Goal: Task Accomplishment & Management: Manage account settings

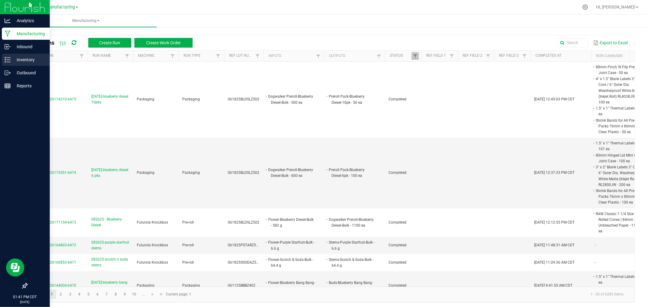
click at [8, 56] on div "Inventory" at bounding box center [26, 60] width 48 height 12
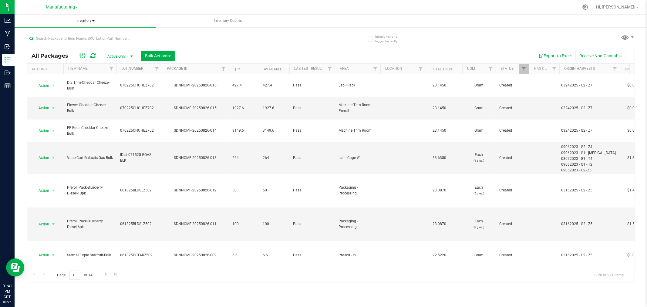
click at [85, 20] on span "Inventory" at bounding box center [86, 21] width 142 height 13
click at [81, 44] on li "All inventory" at bounding box center [86, 43] width 142 height 7
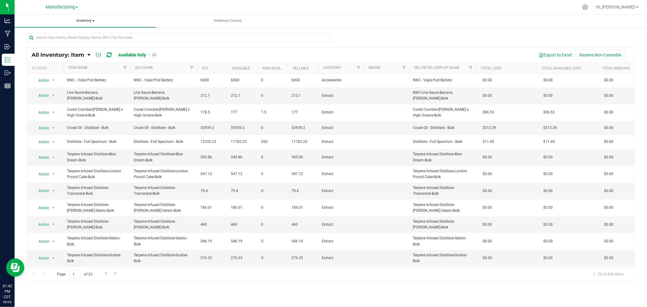
click at [84, 18] on span "Inventory" at bounding box center [86, 21] width 142 height 13
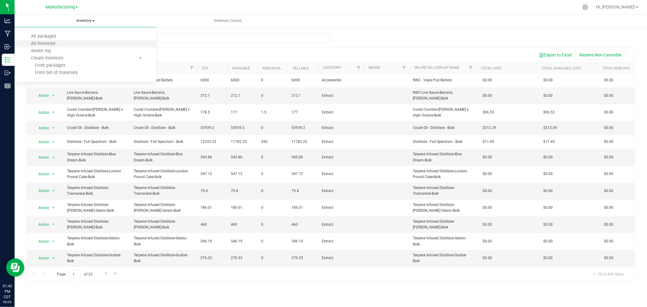
click at [74, 40] on li "All inventory" at bounding box center [86, 43] width 142 height 7
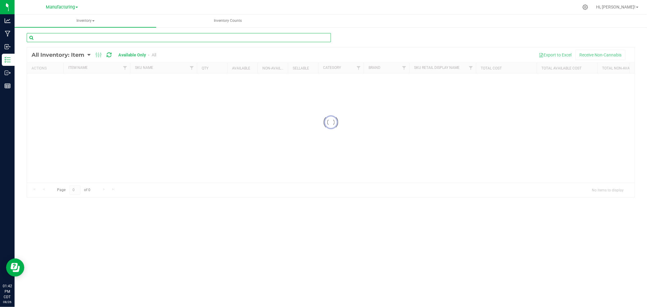
click at [74, 39] on div "Inventory All packages All inventory Waste log Create inventory Inventory Counts" at bounding box center [331, 161] width 632 height 292
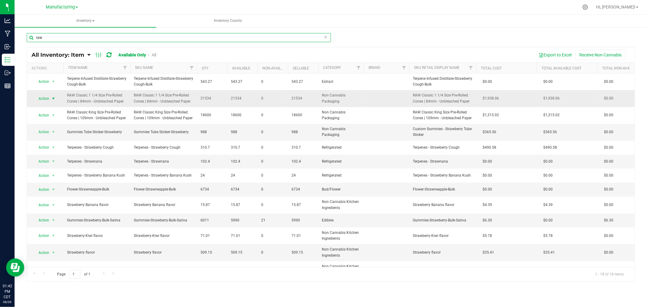
type input "raw"
click at [53, 99] on span "select" at bounding box center [53, 98] width 5 height 5
click at [52, 110] on li "Adjust qty" at bounding box center [52, 108] width 39 height 9
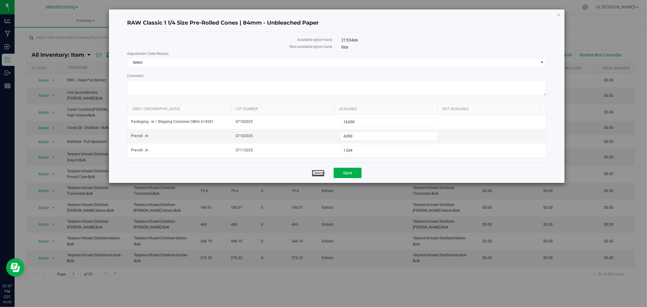
click at [321, 173] on link "Cancel" at bounding box center [318, 173] width 13 height 6
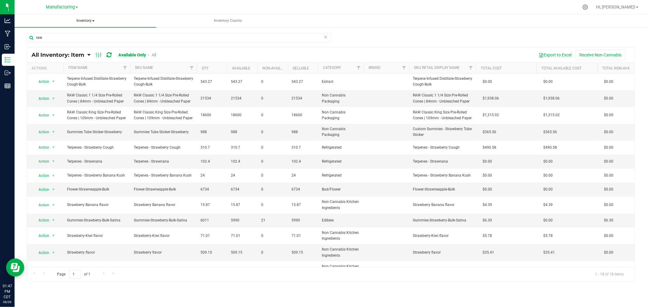
click at [90, 23] on span "Inventory" at bounding box center [86, 21] width 142 height 13
click at [78, 35] on li "All packages" at bounding box center [86, 36] width 142 height 7
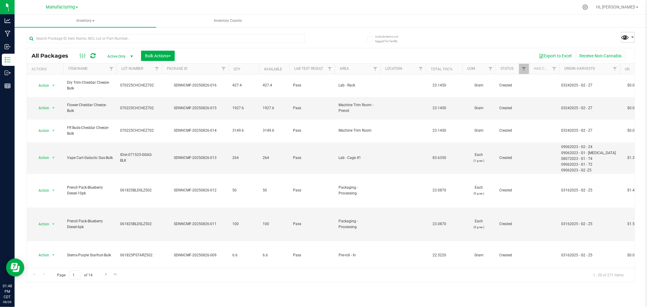
click at [628, 36] on span at bounding box center [625, 37] width 9 height 9
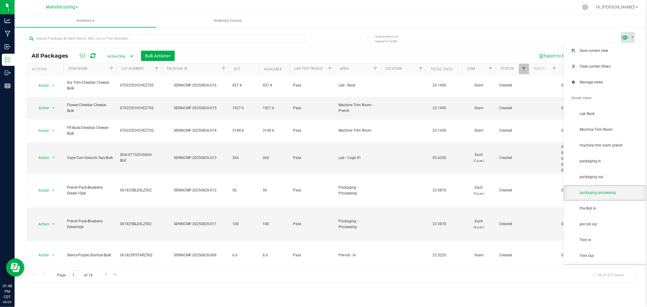
click at [597, 194] on span "packaging processing" at bounding box center [611, 192] width 63 height 5
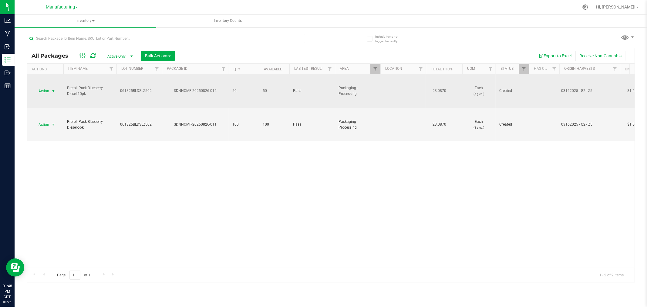
click at [47, 90] on span "Action" at bounding box center [41, 91] width 16 height 8
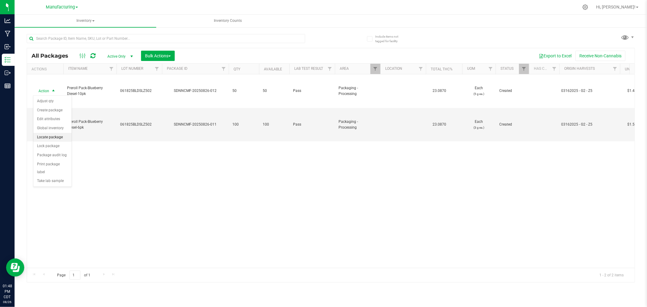
click at [56, 140] on li "Locate package" at bounding box center [52, 137] width 38 height 9
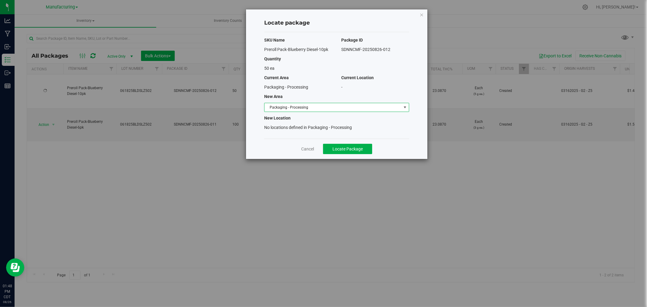
click at [280, 108] on span "Packaging - Processing" at bounding box center [332, 107] width 137 height 8
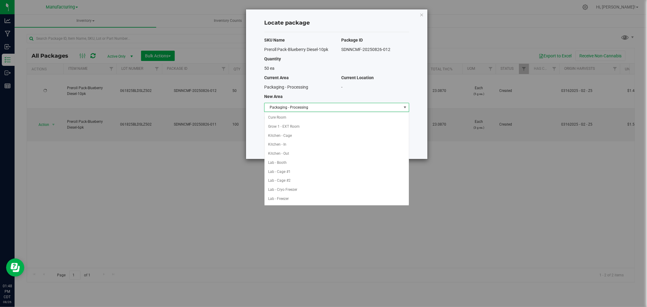
scroll to position [99, 0]
click at [317, 191] on li "Packaging - Out" at bounding box center [336, 189] width 144 height 9
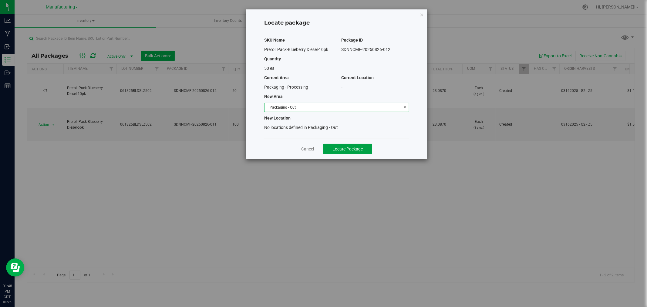
click at [351, 150] on span "Locate Package" at bounding box center [347, 148] width 30 height 5
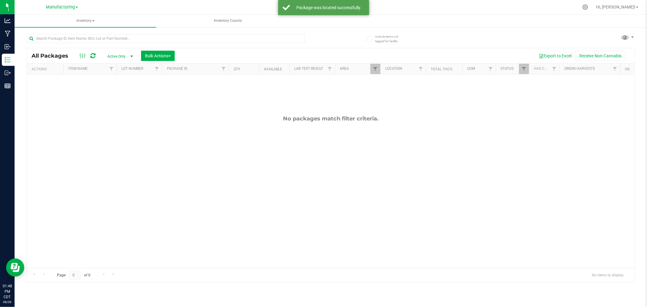
click at [635, 33] on div "Include items not tagged for facility All Packages Active Only Active Only Lab …" at bounding box center [331, 119] width 632 height 185
click at [631, 35] on span at bounding box center [632, 37] width 5 height 5
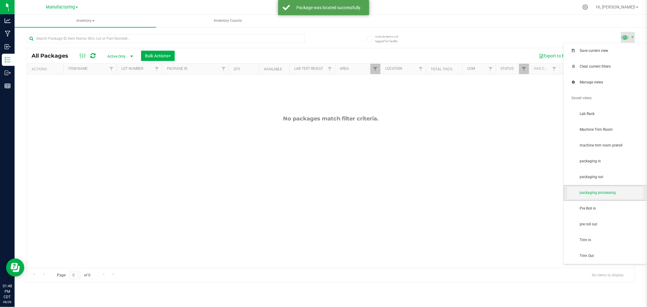
click at [603, 193] on span "packaging processing" at bounding box center [611, 192] width 63 height 5
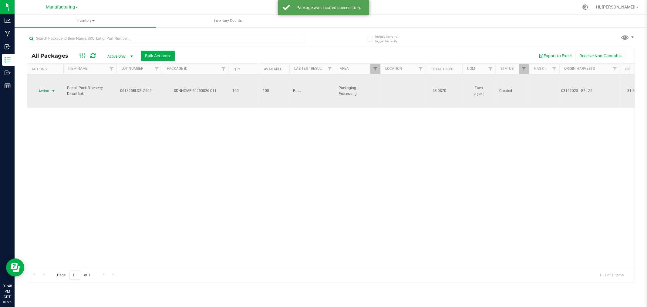
click at [46, 93] on span "Action" at bounding box center [41, 91] width 16 height 8
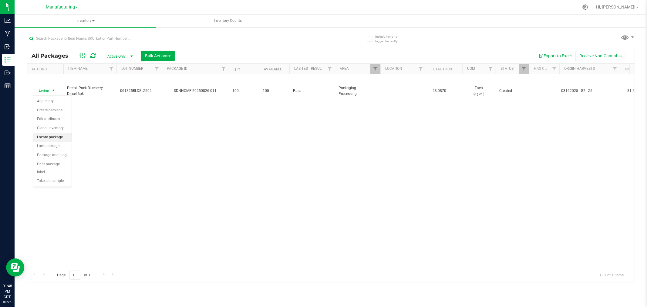
click at [61, 140] on li "Locate package" at bounding box center [52, 137] width 38 height 9
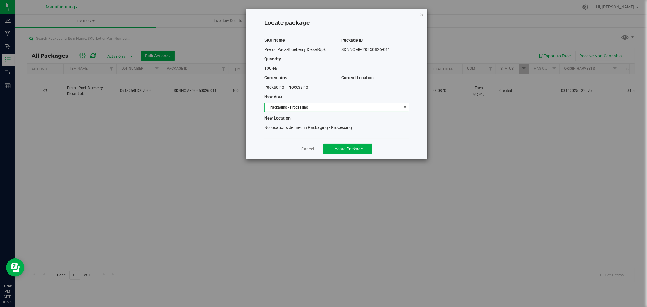
click at [366, 111] on span "Packaging - Processing" at bounding box center [332, 107] width 137 height 8
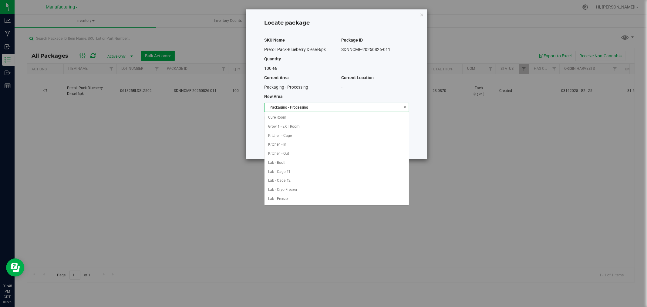
scroll to position [99, 0]
click at [301, 189] on li "Packaging - Out" at bounding box center [336, 189] width 144 height 9
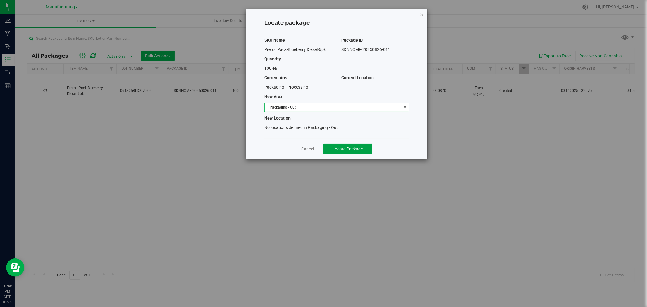
click at [337, 145] on button "Locate Package" at bounding box center [347, 149] width 49 height 10
